Goal: Book appointment/travel/reservation

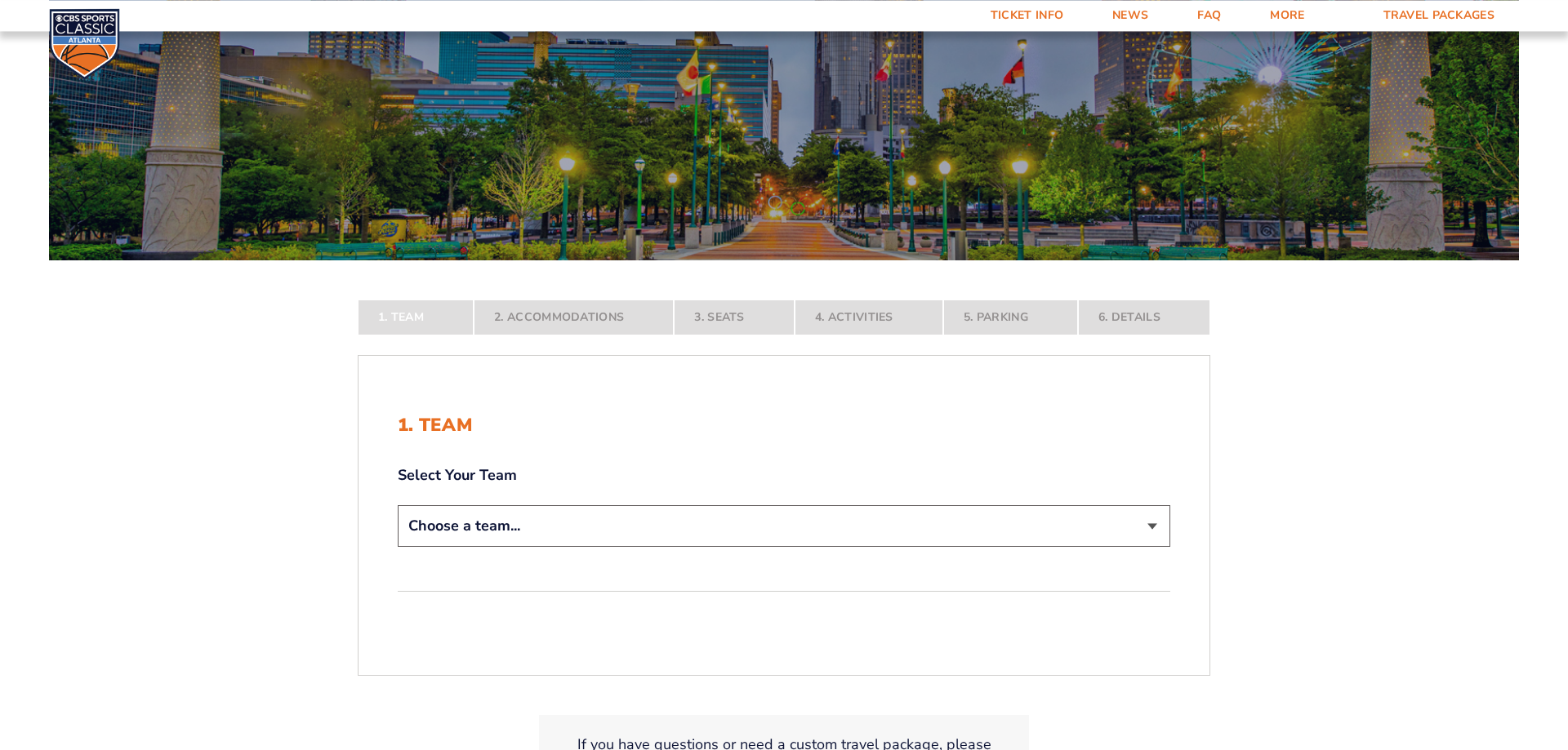
scroll to position [166, 0]
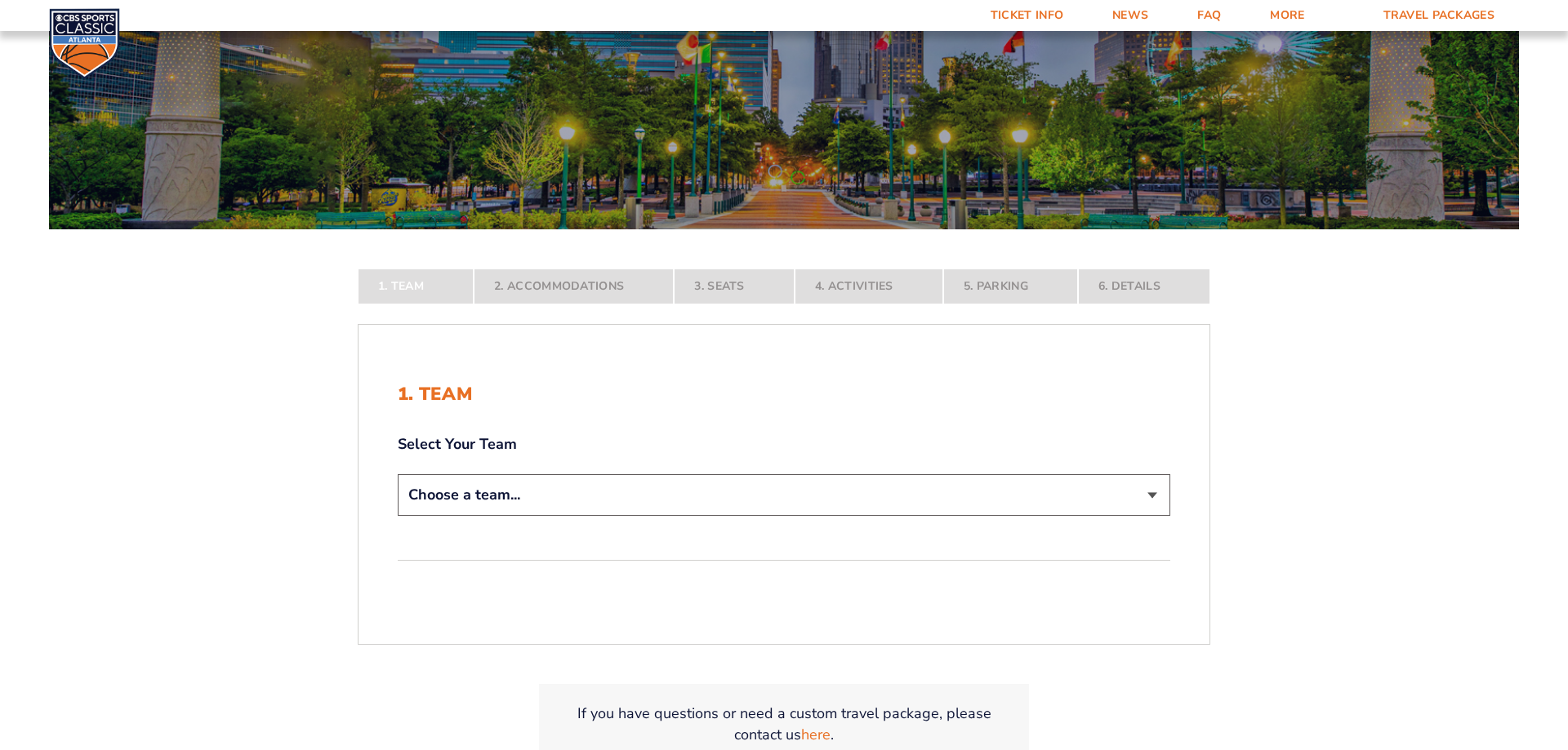
click at [398, 474] on select "Choose a team... [US_STATE] Wildcats [US_STATE] State Buckeyes [US_STATE] Tar H…" at bounding box center [784, 495] width 772 height 42
select select "12956"
click option "[US_STATE] Wildcats" at bounding box center [0, 0] width 0 height 0
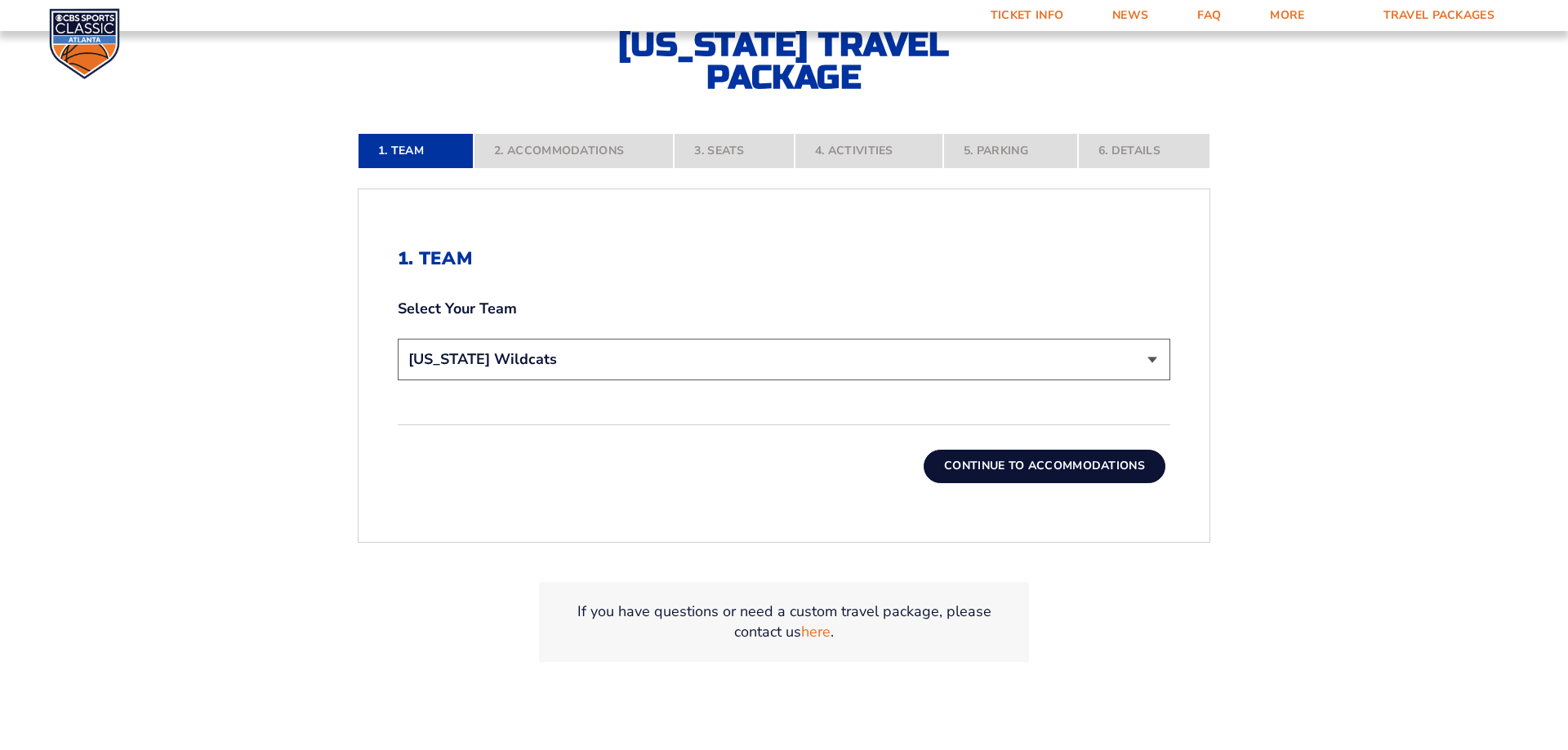
click at [1036, 473] on button "Continue To Accommodations" at bounding box center [1045, 466] width 242 height 33
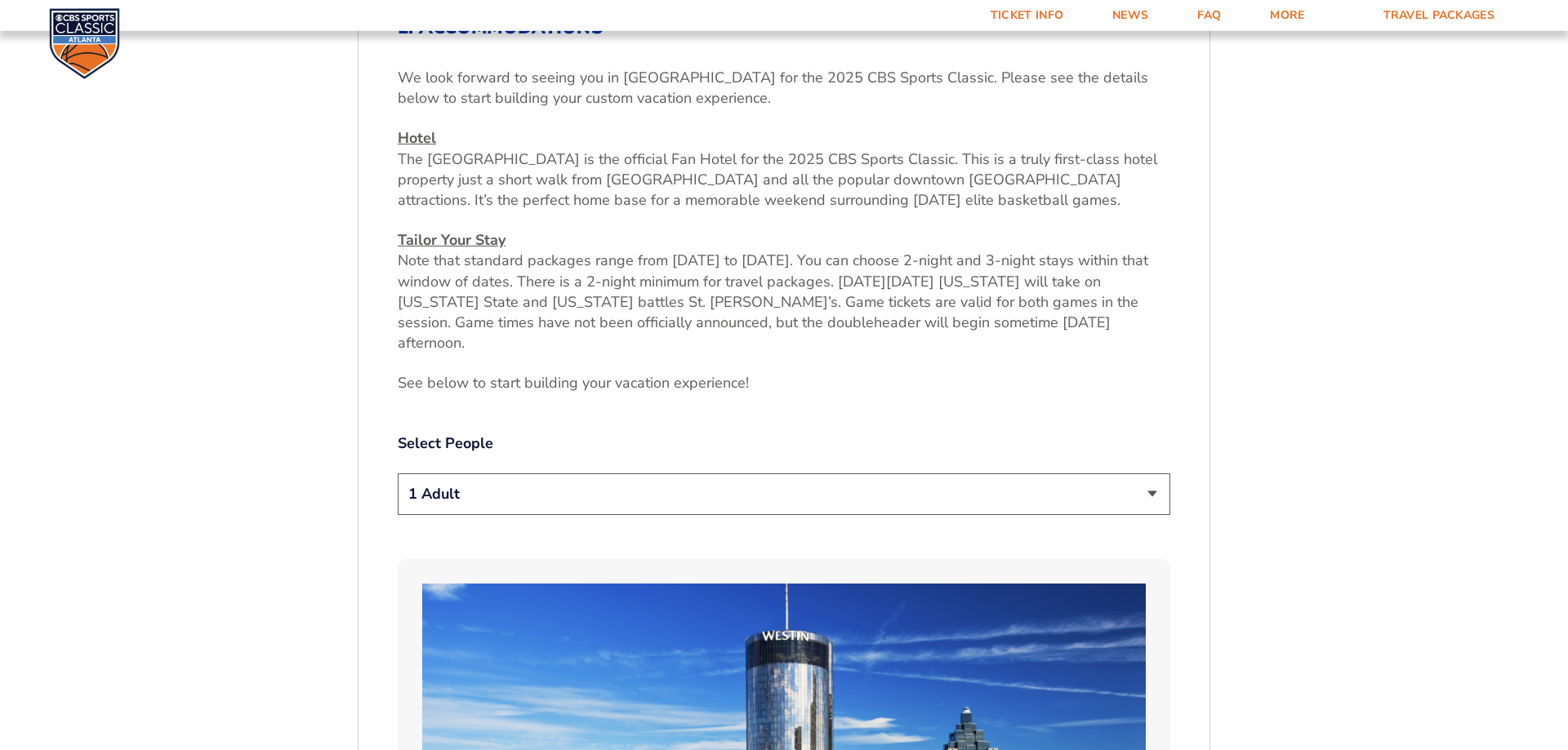
scroll to position [772, 0]
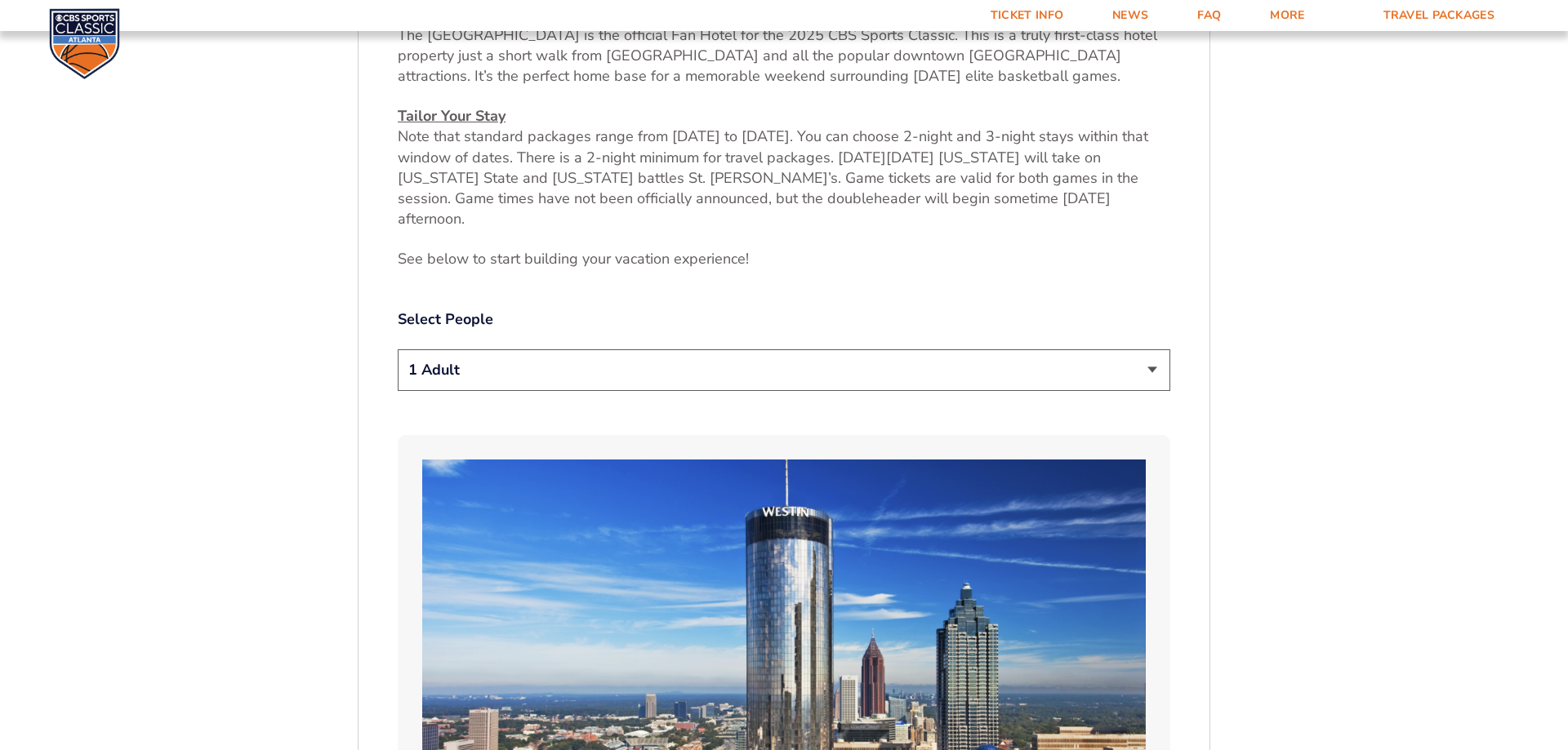
click at [398, 350] on select "1 Adult 2 Adults 3 Adults 4 Adults 2 Adults + 1 Child 2 Adults + 2 Children 2 A…" at bounding box center [784, 371] width 772 height 42
select select "2 Adults"
click option "2 Adults" at bounding box center [0, 0] width 0 height 0
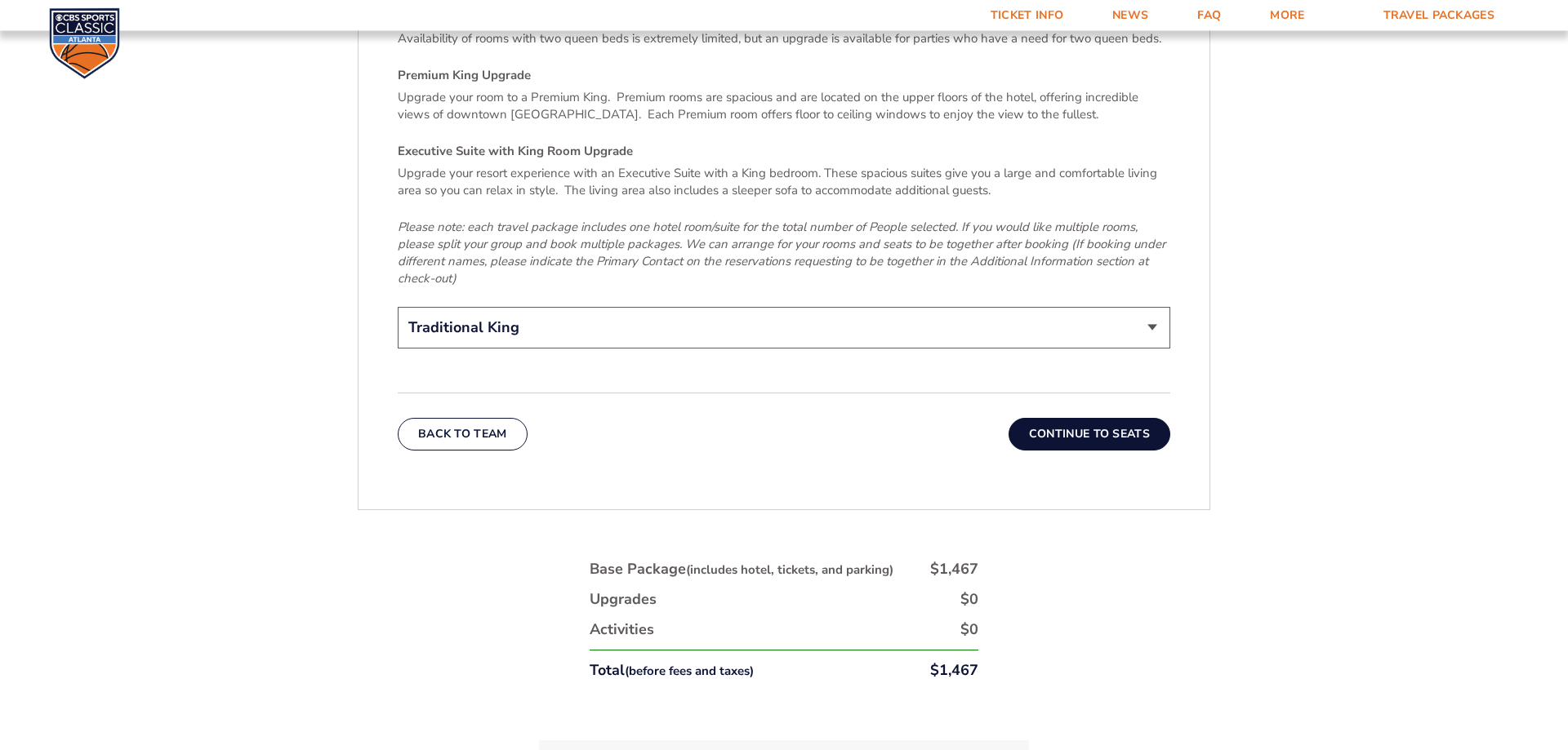
scroll to position [2603, 0]
click at [1082, 417] on button "Continue To Seats" at bounding box center [1090, 433] width 162 height 33
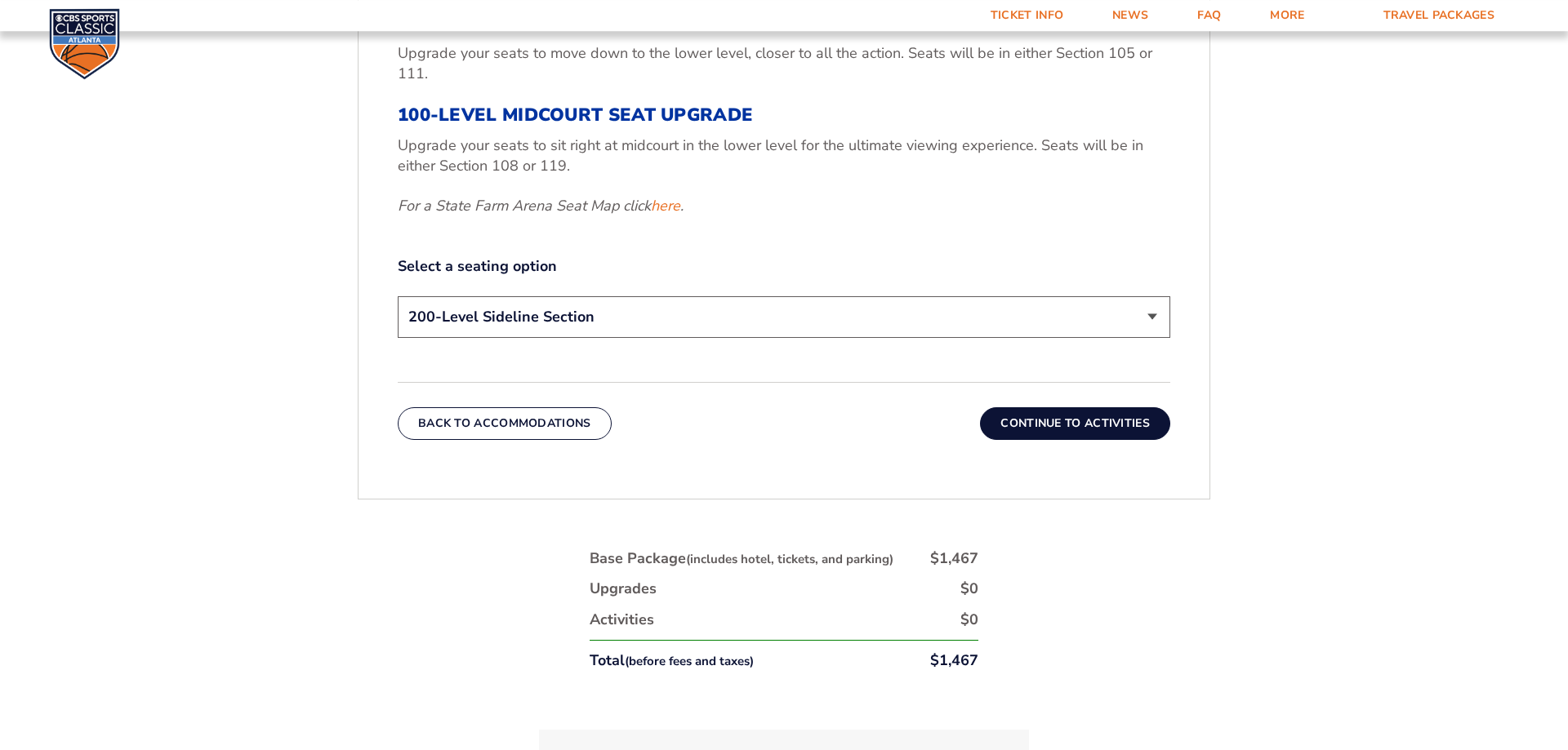
scroll to position [772, 0]
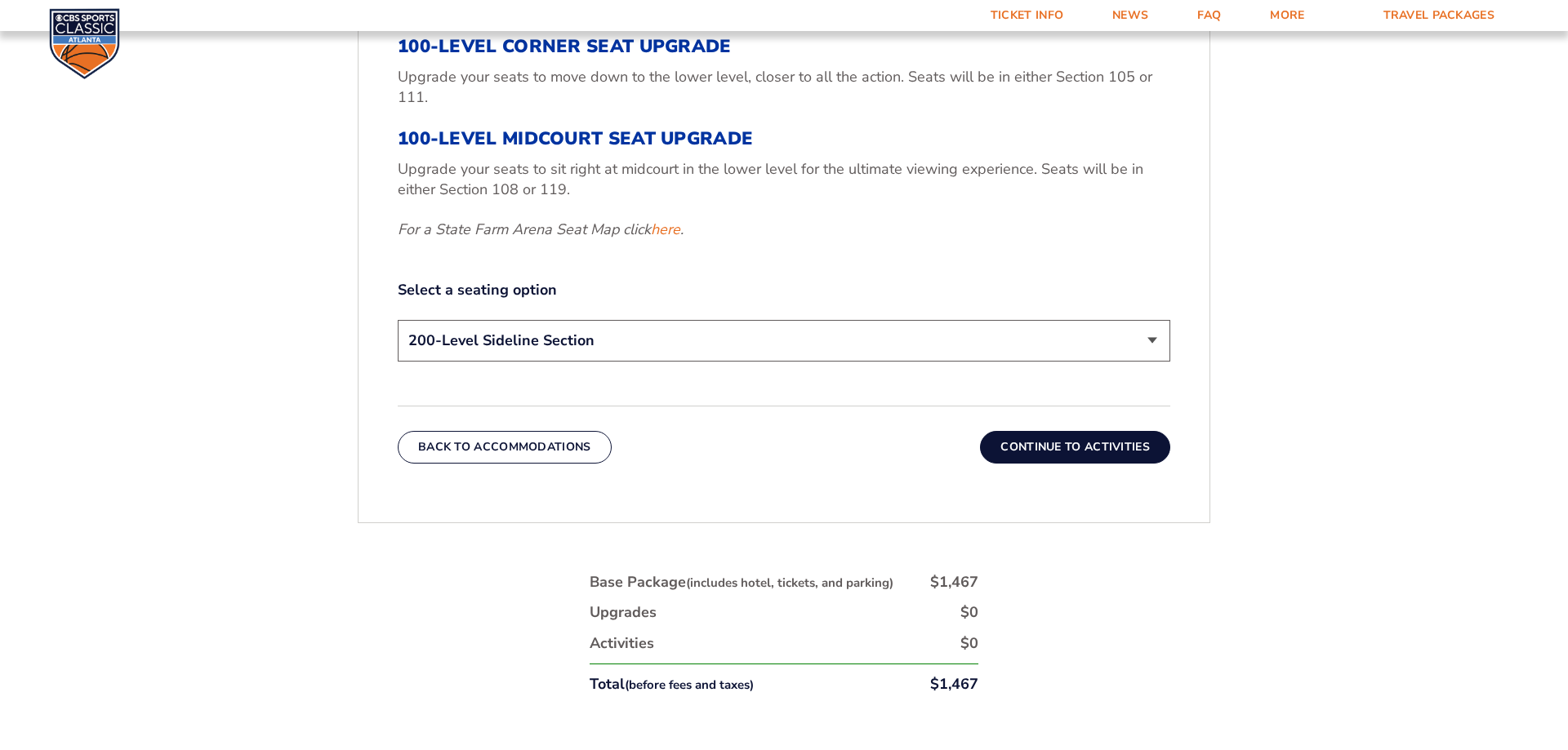
click at [1058, 445] on button "Continue To Activities" at bounding box center [1075, 447] width 191 height 33
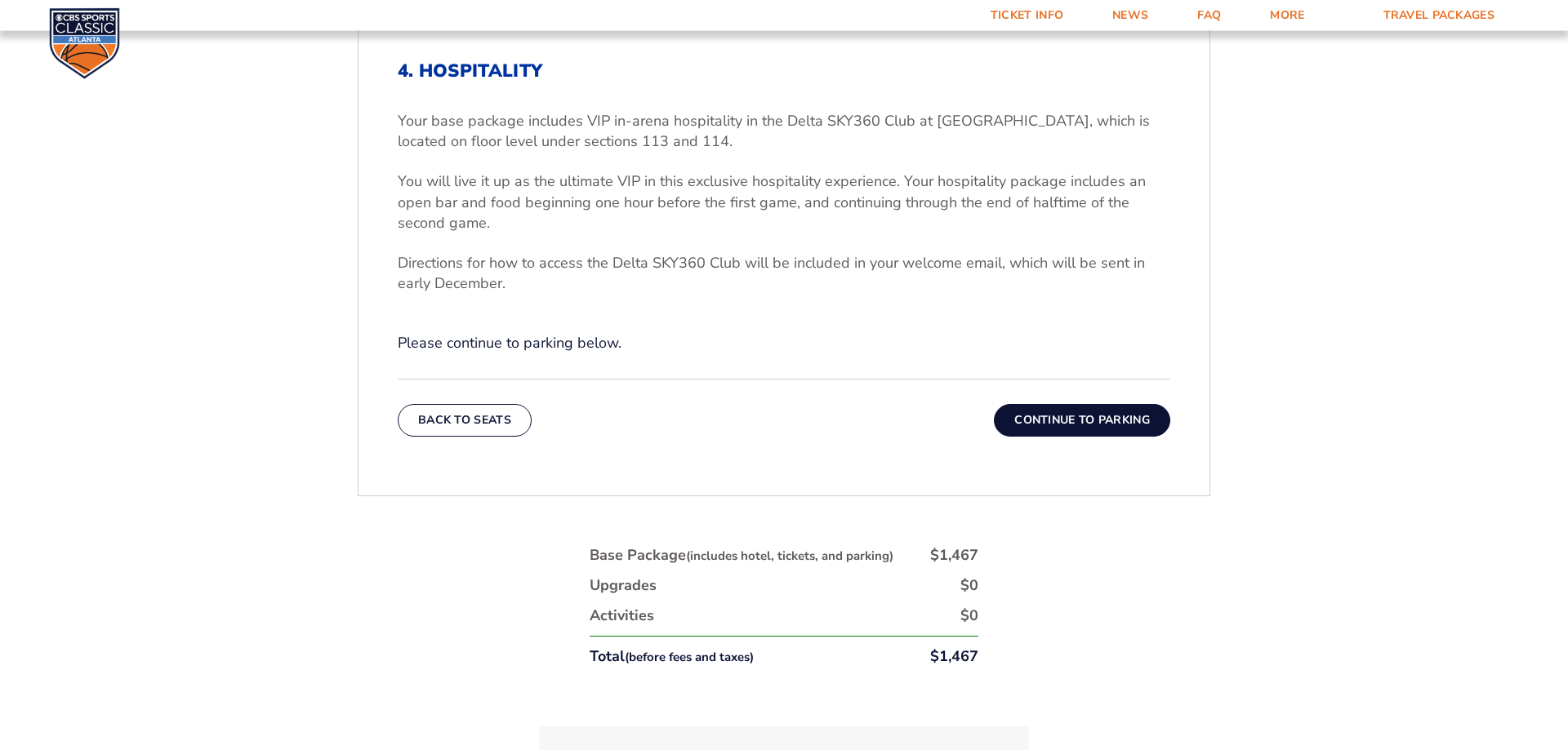
scroll to position [605, 0]
click at [1063, 420] on button "Continue To Parking" at bounding box center [1082, 419] width 177 height 33
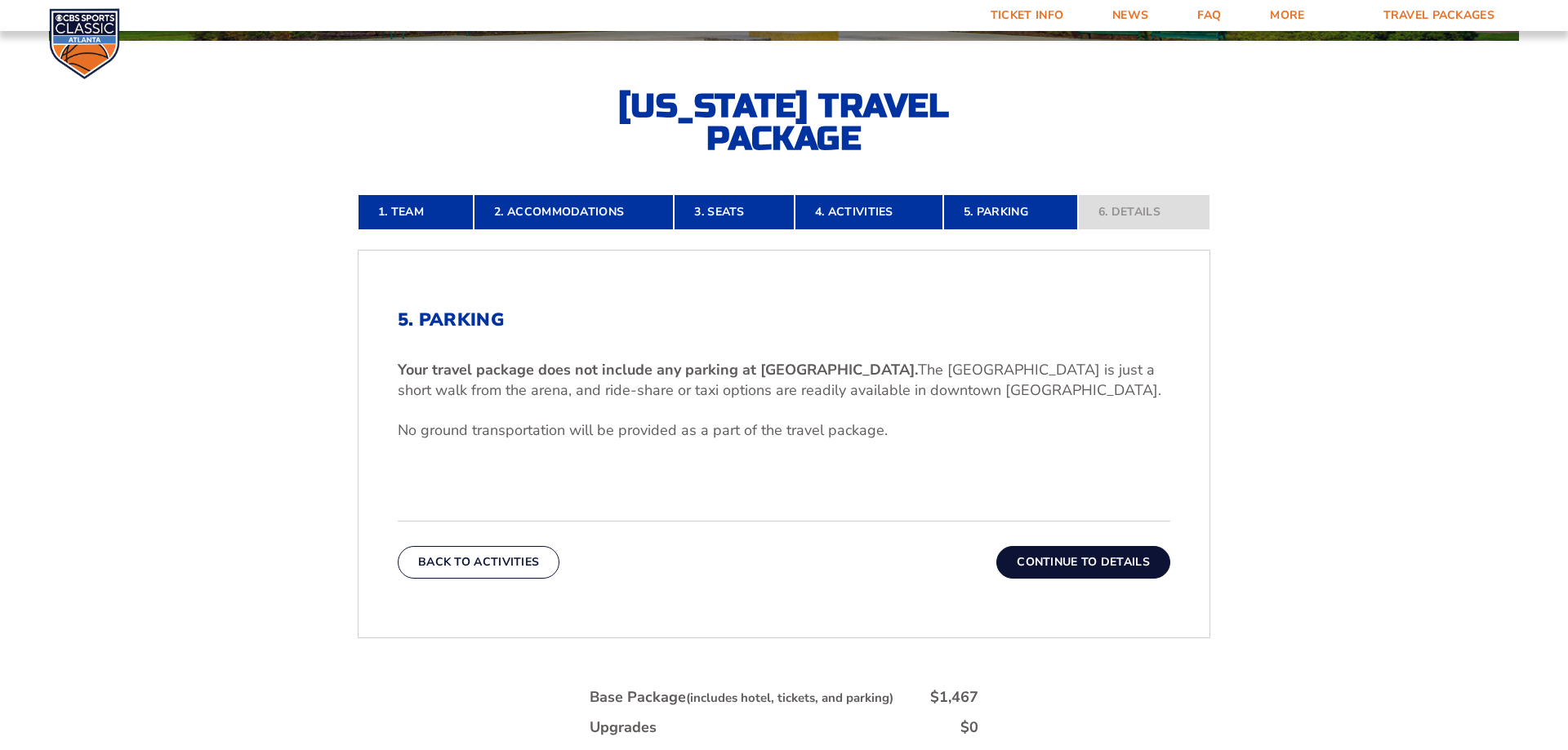
scroll to position [521, 0]
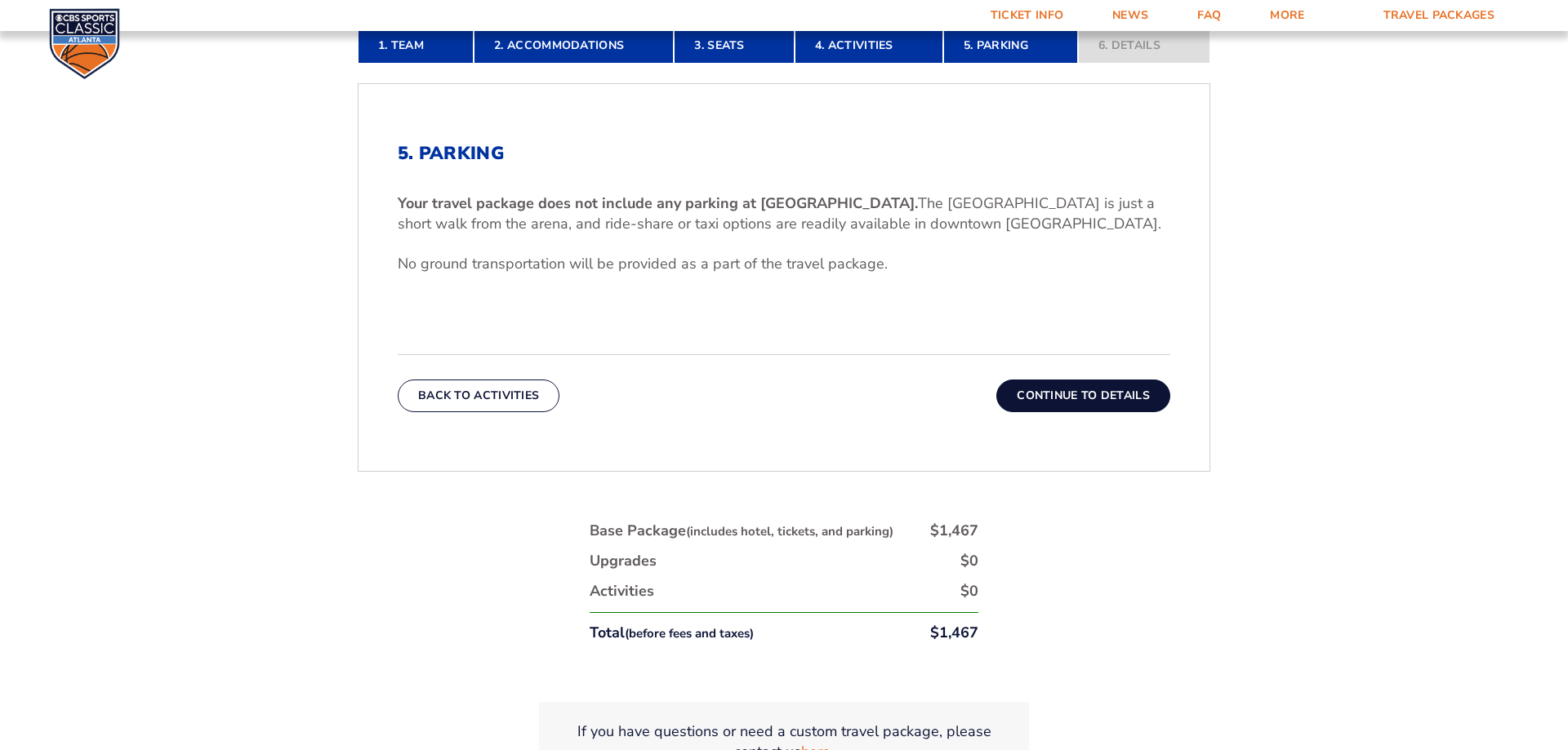
click at [1088, 385] on button "Continue To Details" at bounding box center [1084, 396] width 174 height 33
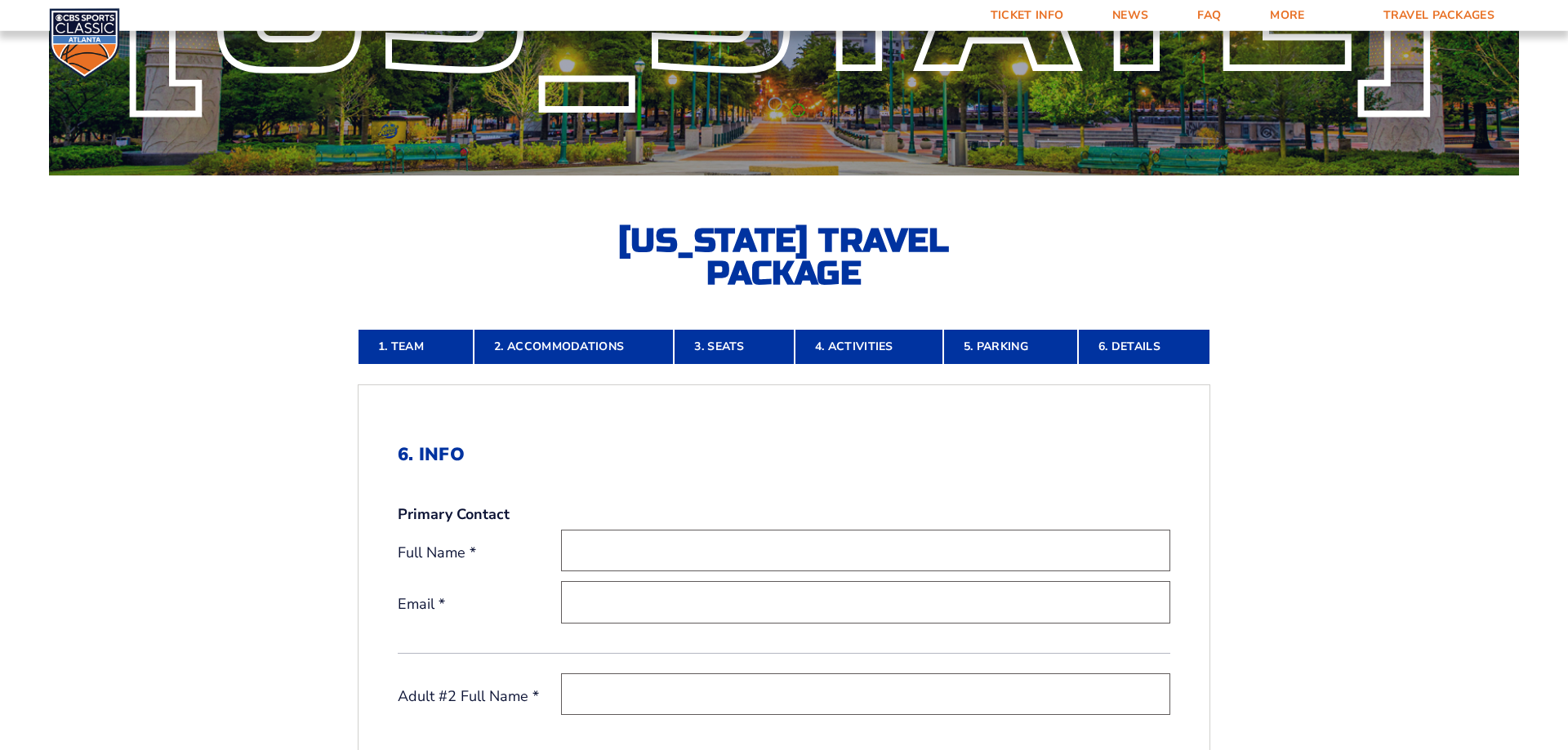
scroll to position [250, 0]
